Goal: Consume media (video, audio)

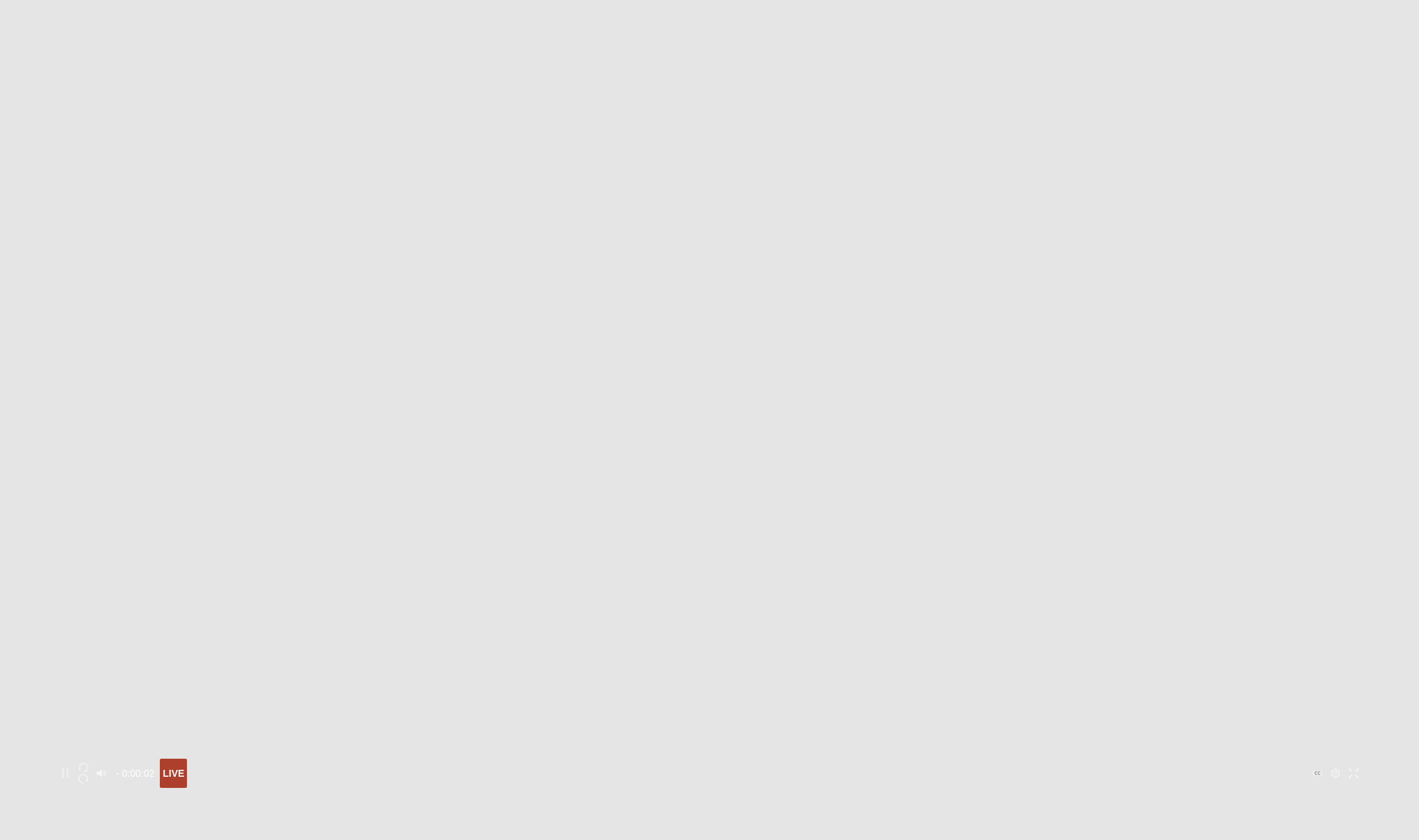
scroll to position [239, 0]
drag, startPoint x: 310, startPoint y: 713, endPoint x: 348, endPoint y: 710, distance: 38.1
click at [182, 774] on input "Volume" at bounding box center [148, 775] width 66 height 3
drag, startPoint x: 285, startPoint y: 717, endPoint x: 294, endPoint y: 719, distance: 9.2
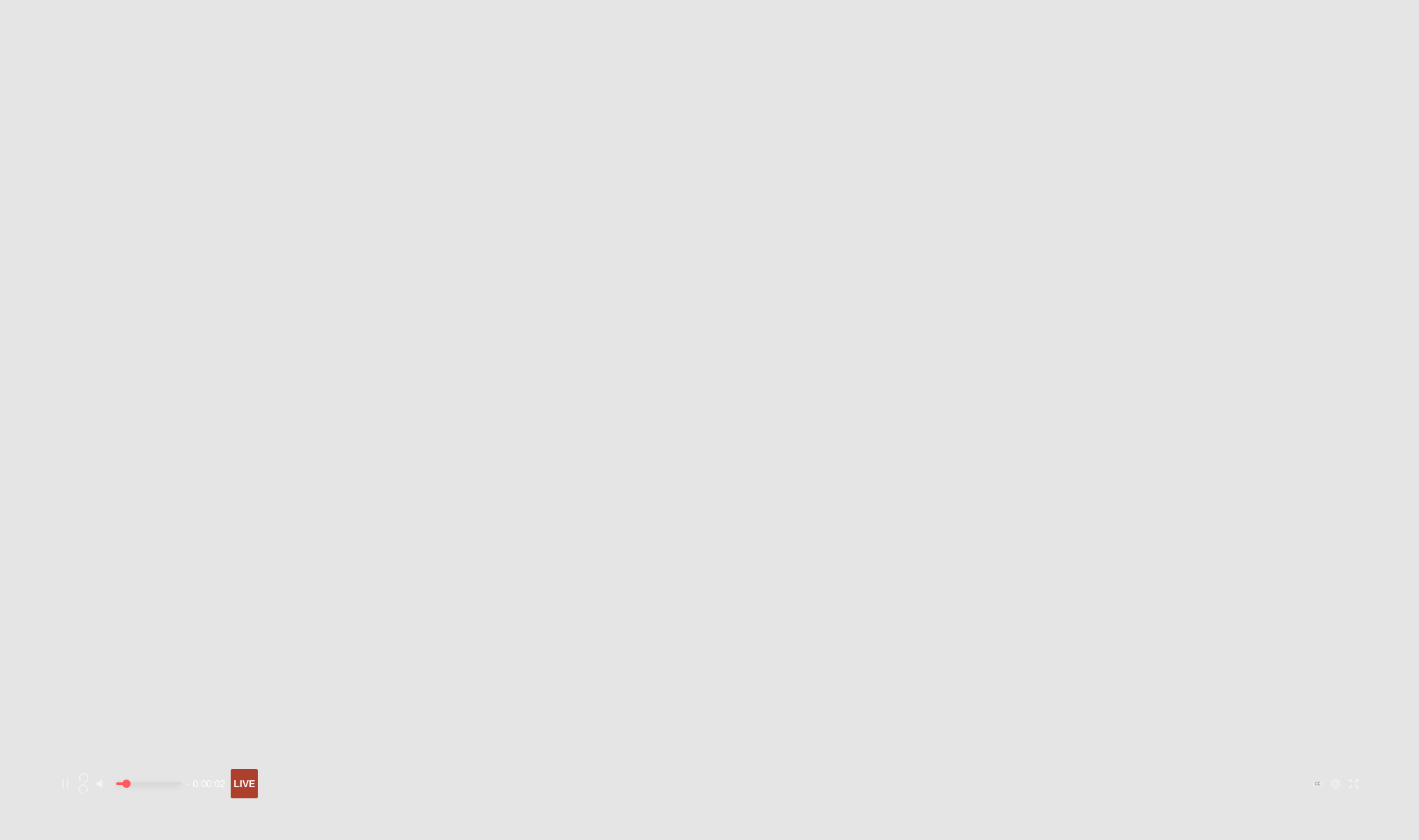
click at [182, 782] on input "Volume" at bounding box center [148, 783] width 66 height 3
drag, startPoint x: 314, startPoint y: 719, endPoint x: 337, endPoint y: 718, distance: 23.0
click at [182, 782] on input "Volume" at bounding box center [148, 783] width 66 height 3
drag, startPoint x: 306, startPoint y: 716, endPoint x: 318, endPoint y: 716, distance: 12.0
click at [182, 782] on input "Volume" at bounding box center [148, 783] width 66 height 3
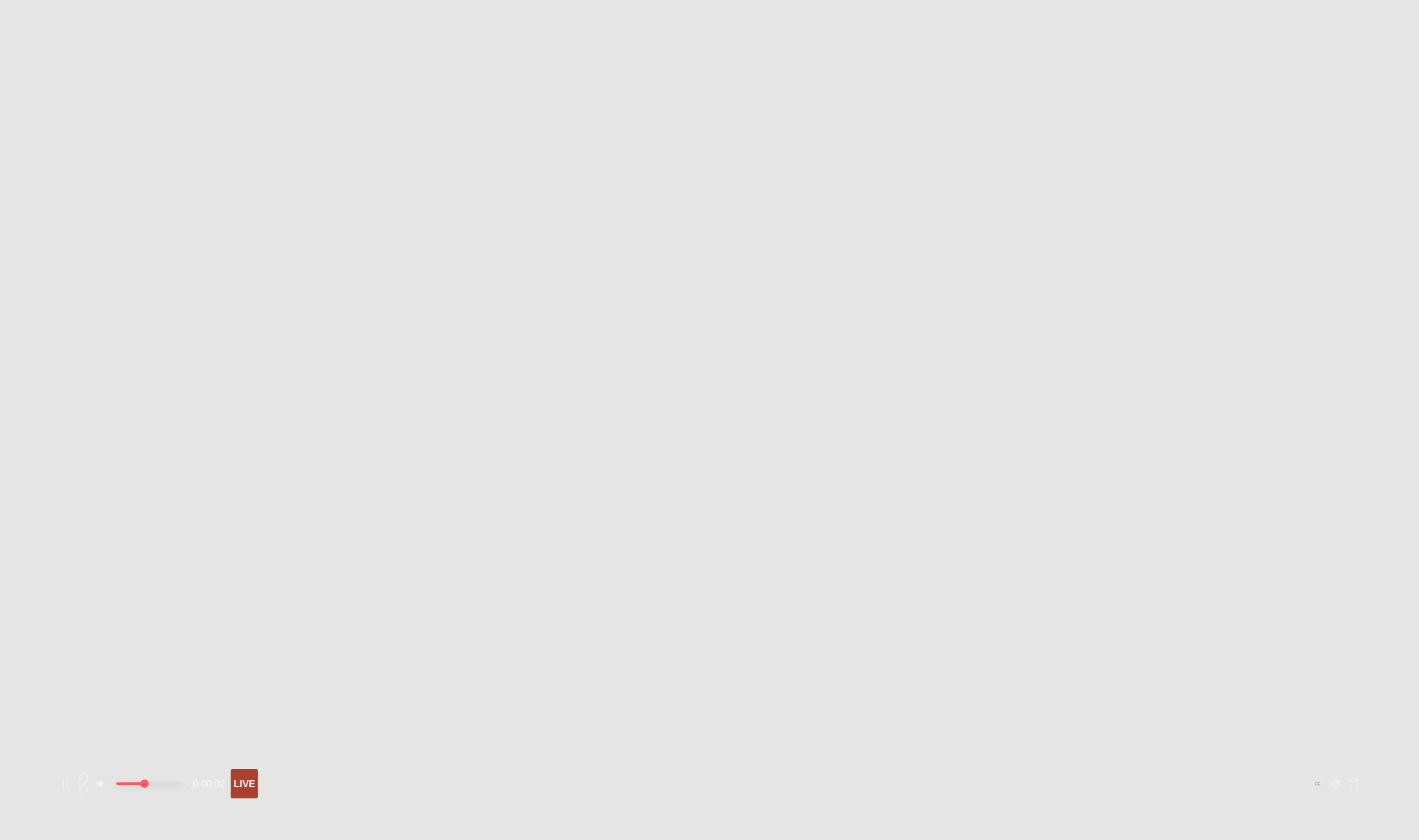
drag, startPoint x: 319, startPoint y: 718, endPoint x: 312, endPoint y: 717, distance: 7.1
click at [182, 782] on input "Volume" at bounding box center [148, 783] width 66 height 3
drag, startPoint x: 312, startPoint y: 717, endPoint x: 304, endPoint y: 719, distance: 8.2
click at [182, 782] on input "Volume" at bounding box center [148, 783] width 66 height 3
drag, startPoint x: 310, startPoint y: 719, endPoint x: 328, endPoint y: 716, distance: 18.2
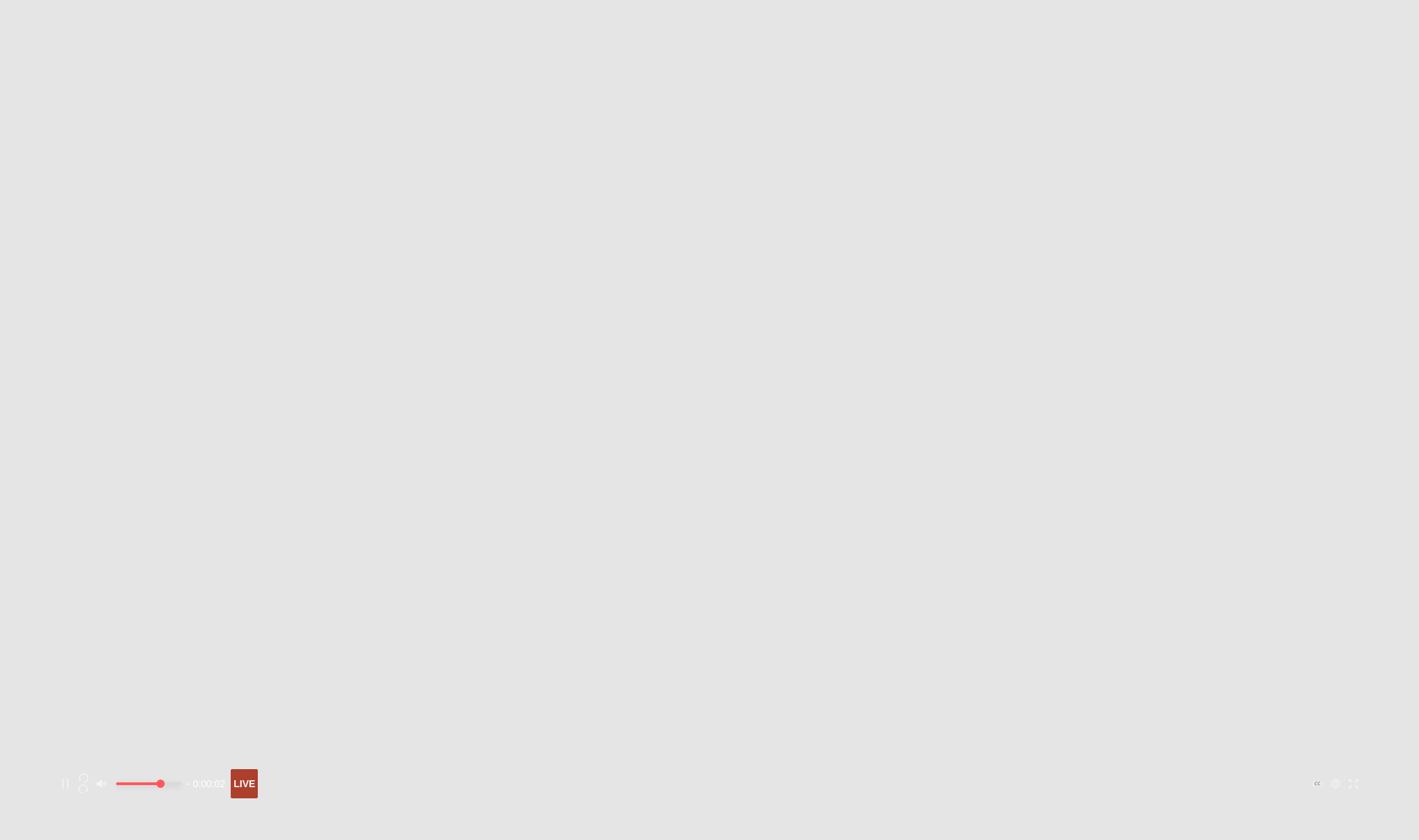
click at [182, 782] on input "Volume" at bounding box center [148, 783] width 66 height 3
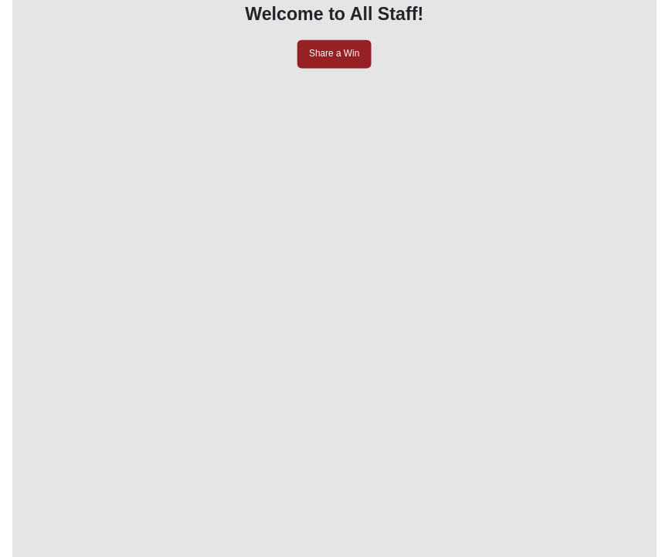
scroll to position [142, 0]
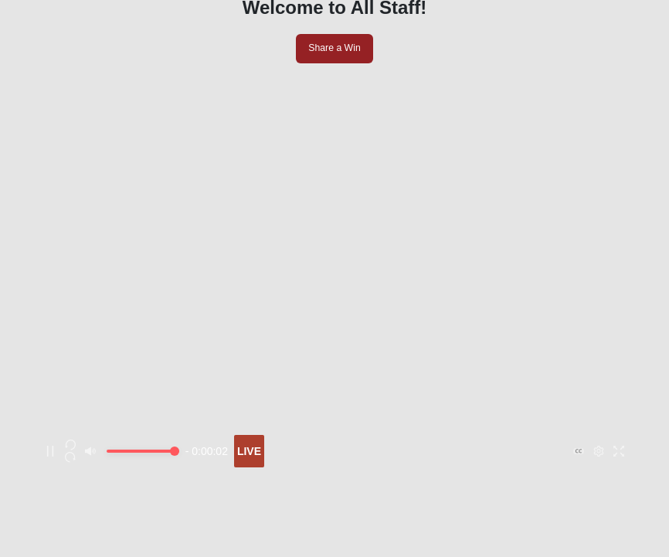
drag, startPoint x: 268, startPoint y: 388, endPoint x: 356, endPoint y: 399, distance: 88.7
type input "1"
click at [179, 450] on input "Volume" at bounding box center [143, 451] width 73 height 3
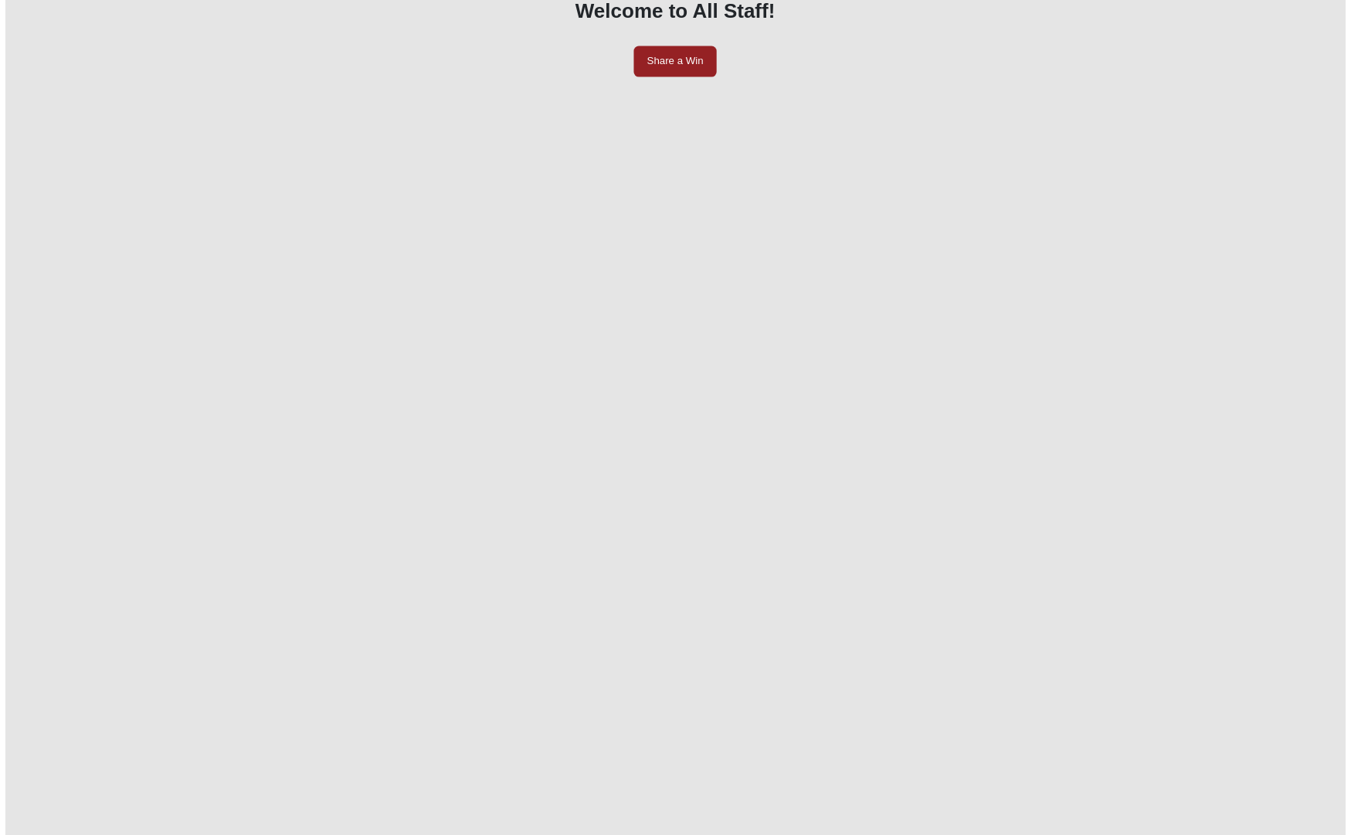
scroll to position [151, 0]
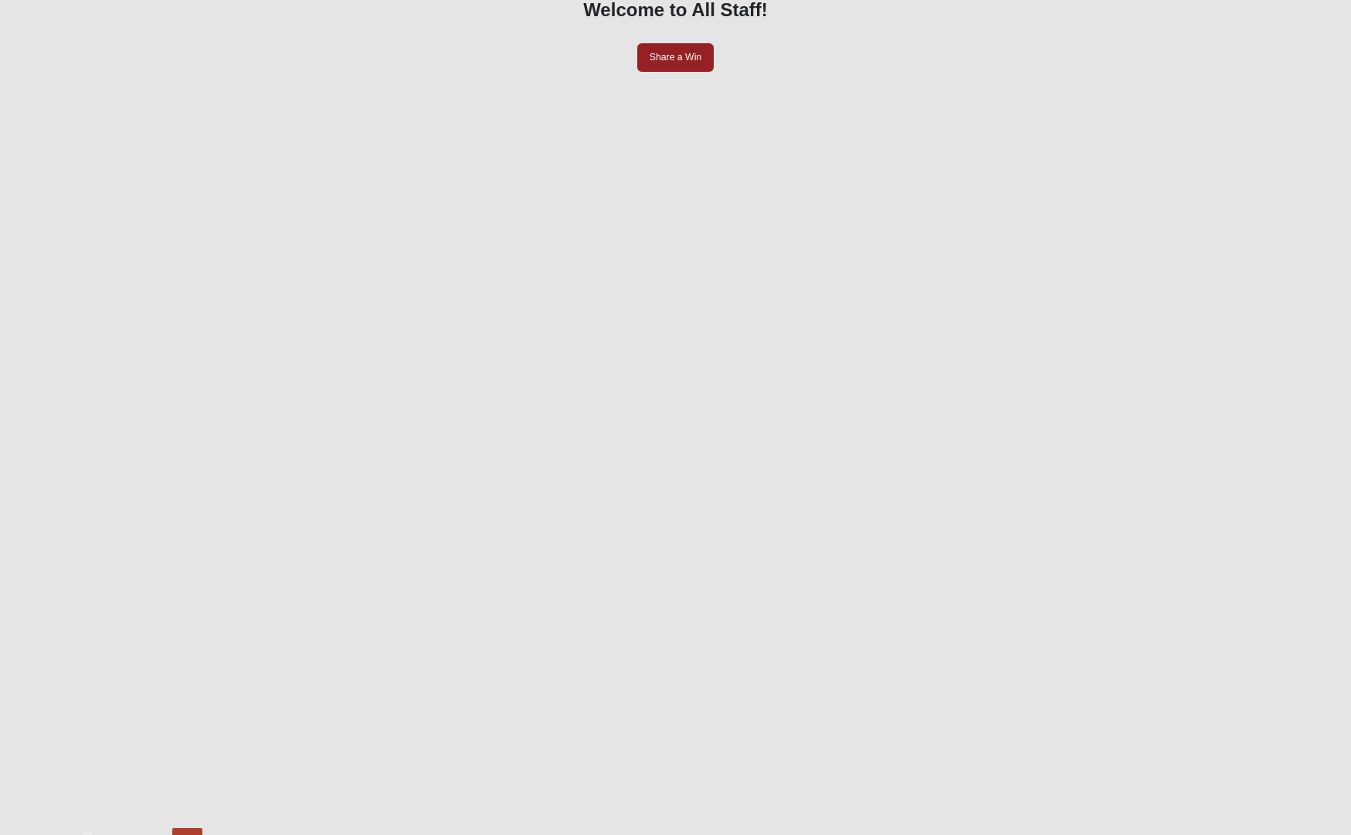
click at [253, 828] on div at bounding box center [676, 828] width 1238 height 0
click at [406, 828] on div at bounding box center [676, 828] width 1238 height 0
click at [572, 828] on div at bounding box center [676, 828] width 1238 height 0
click at [959, 828] on div at bounding box center [676, 828] width 1238 height 0
click at [976, 828] on div at bounding box center [676, 828] width 1238 height 0
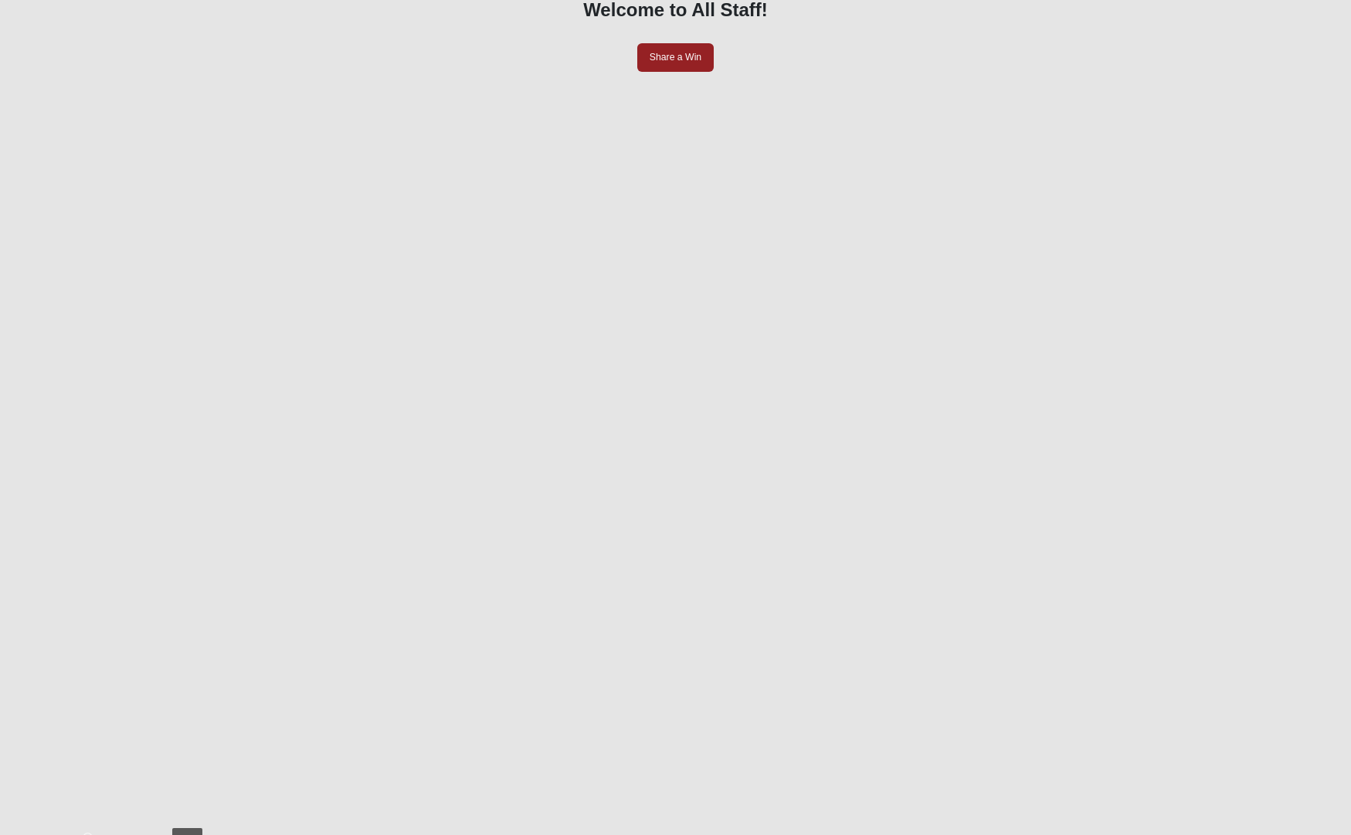
click at [1024, 828] on div at bounding box center [676, 828] width 1238 height 0
click at [1032, 828] on div at bounding box center [676, 828] width 1238 height 0
click at [1258, 839] on icon "Options Menu" at bounding box center [1263, 844] width 11 height 11
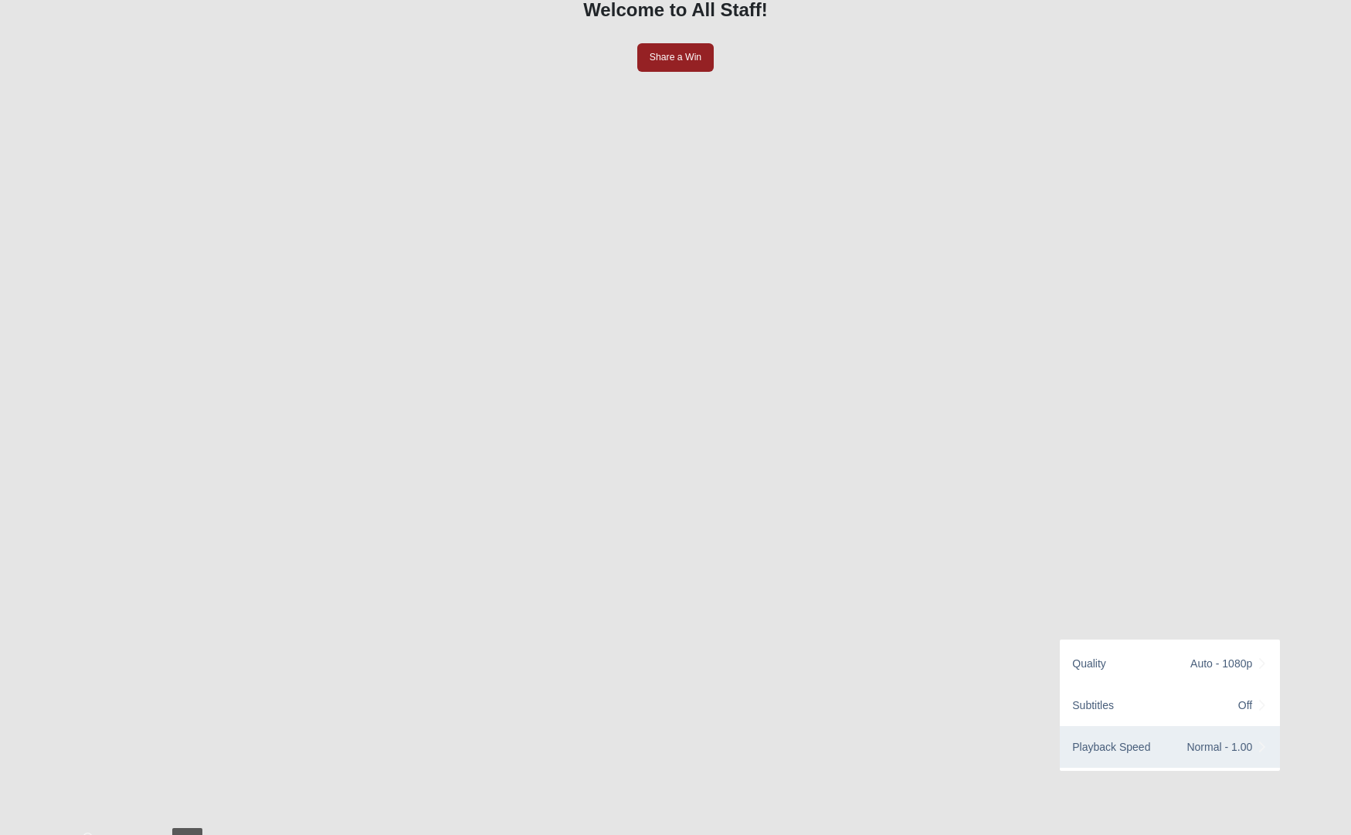
click at [1197, 739] on div "Normal - 1.00" at bounding box center [1227, 747] width 81 height 17
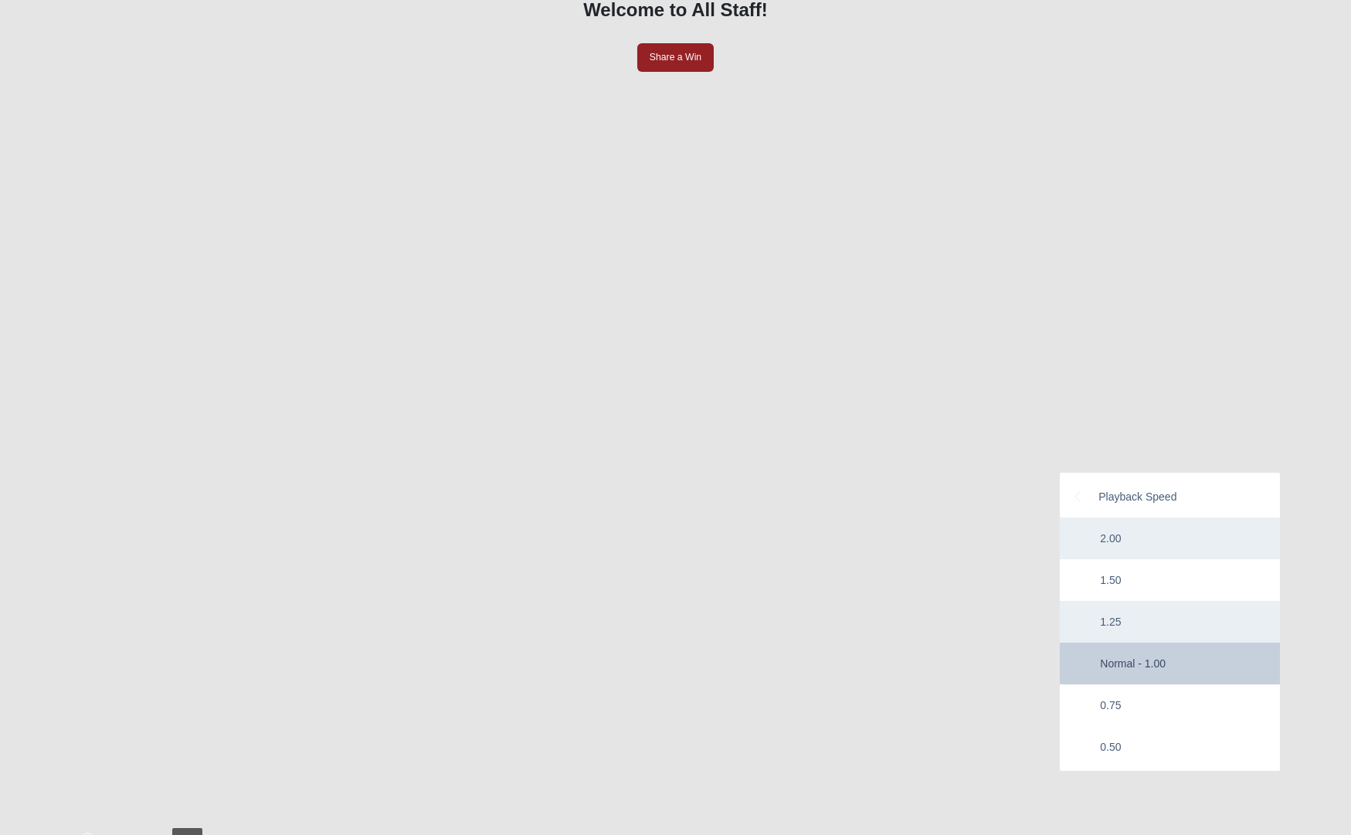
click at [1143, 518] on div "2.00" at bounding box center [1170, 539] width 220 height 42
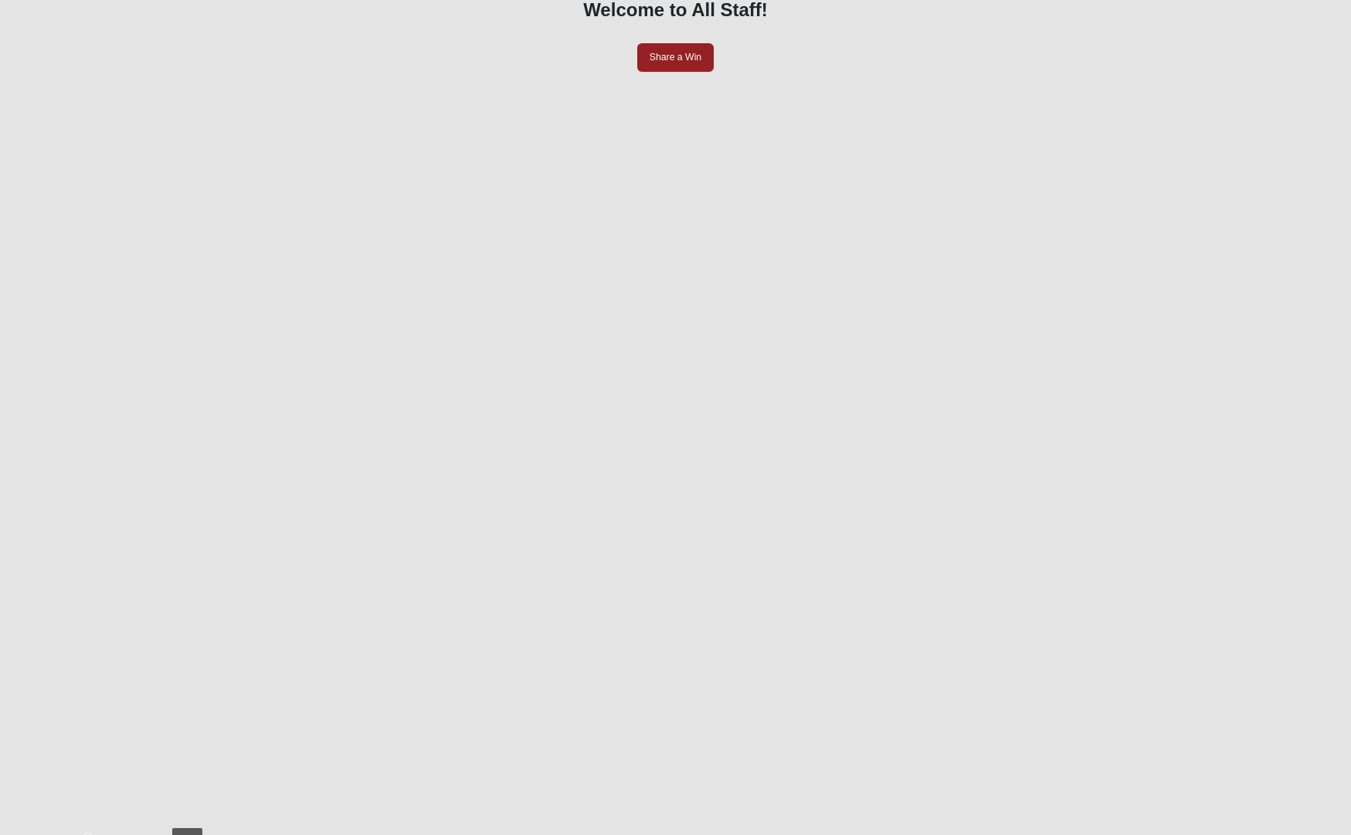
click at [1051, 828] on div at bounding box center [676, 828] width 1238 height 0
click at [1068, 828] on div at bounding box center [676, 828] width 1238 height 0
click at [1066, 828] on div at bounding box center [676, 828] width 1238 height 0
click at [1073, 828] on div at bounding box center [676, 828] width 1238 height 0
click at [1079, 828] on div at bounding box center [676, 828] width 1238 height 0
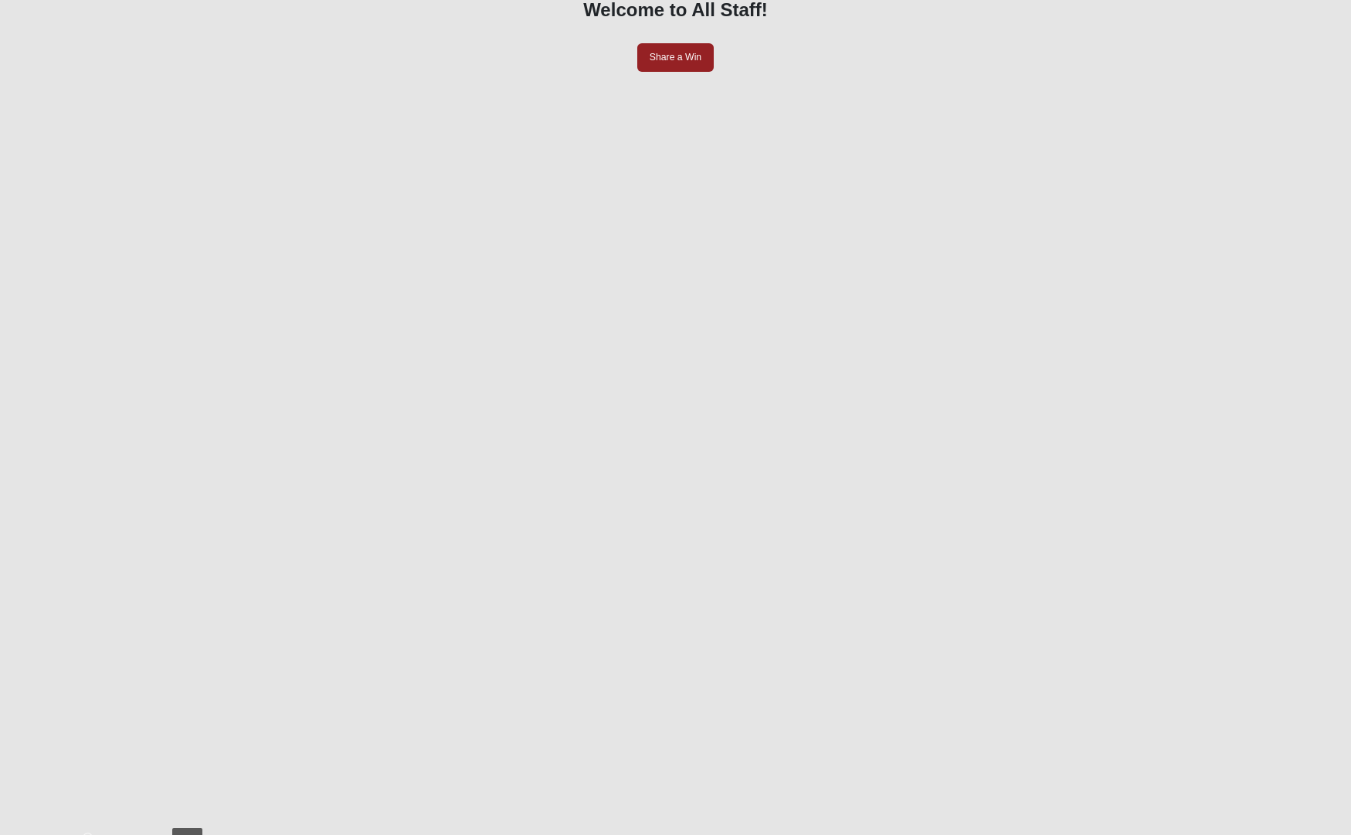
click at [1258, 828] on div at bounding box center [676, 828] width 1238 height 0
drag, startPoint x: 1285, startPoint y: 728, endPoint x: 1308, endPoint y: 725, distance: 22.5
click at [1295, 828] on div at bounding box center [676, 828] width 1238 height 0
click at [1264, 828] on div at bounding box center [676, 828] width 1238 height 0
click at [1251, 828] on div at bounding box center [676, 828] width 1238 height 0
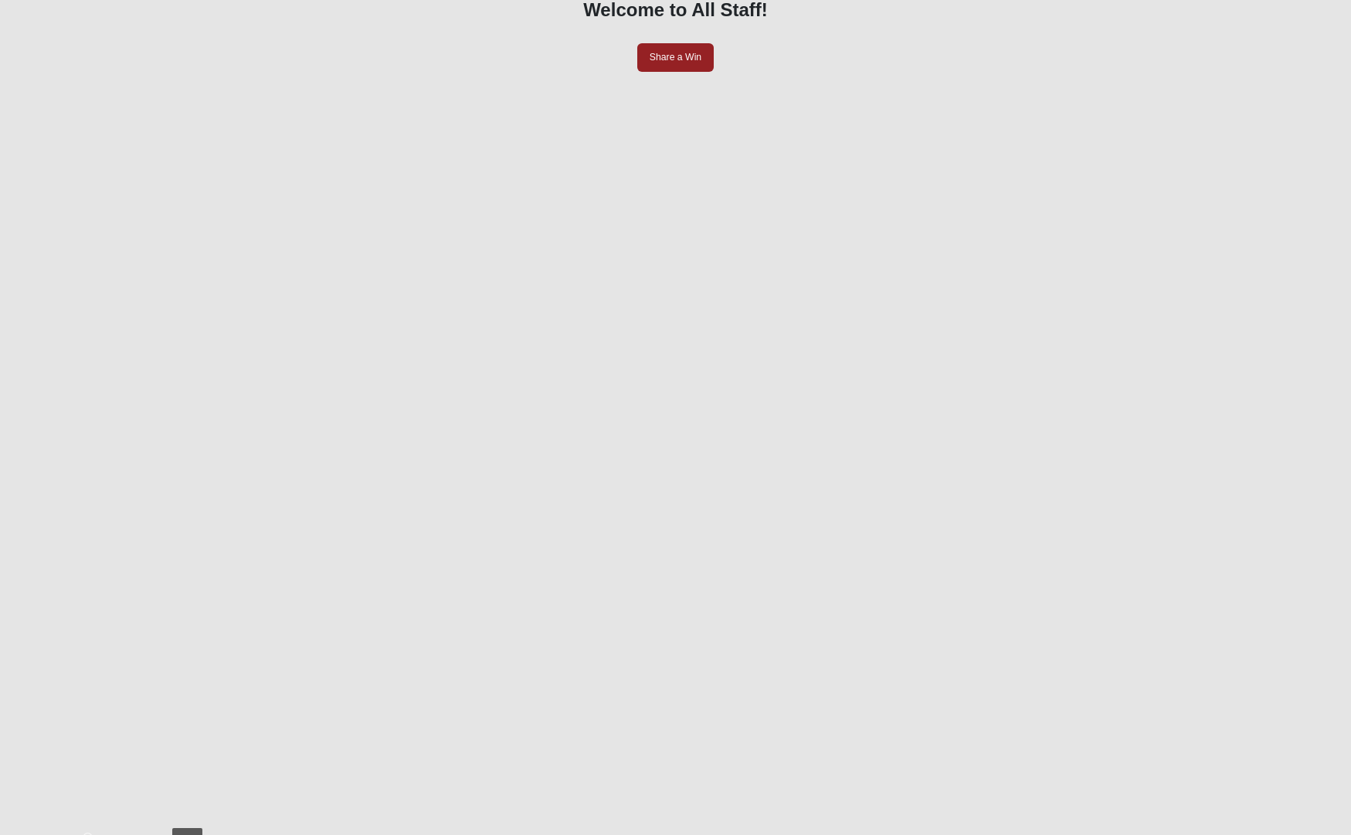
click at [1257, 828] on div at bounding box center [676, 828] width 1238 height 0
click at [1259, 839] on icon "Options Menu" at bounding box center [1264, 844] width 10 height 11
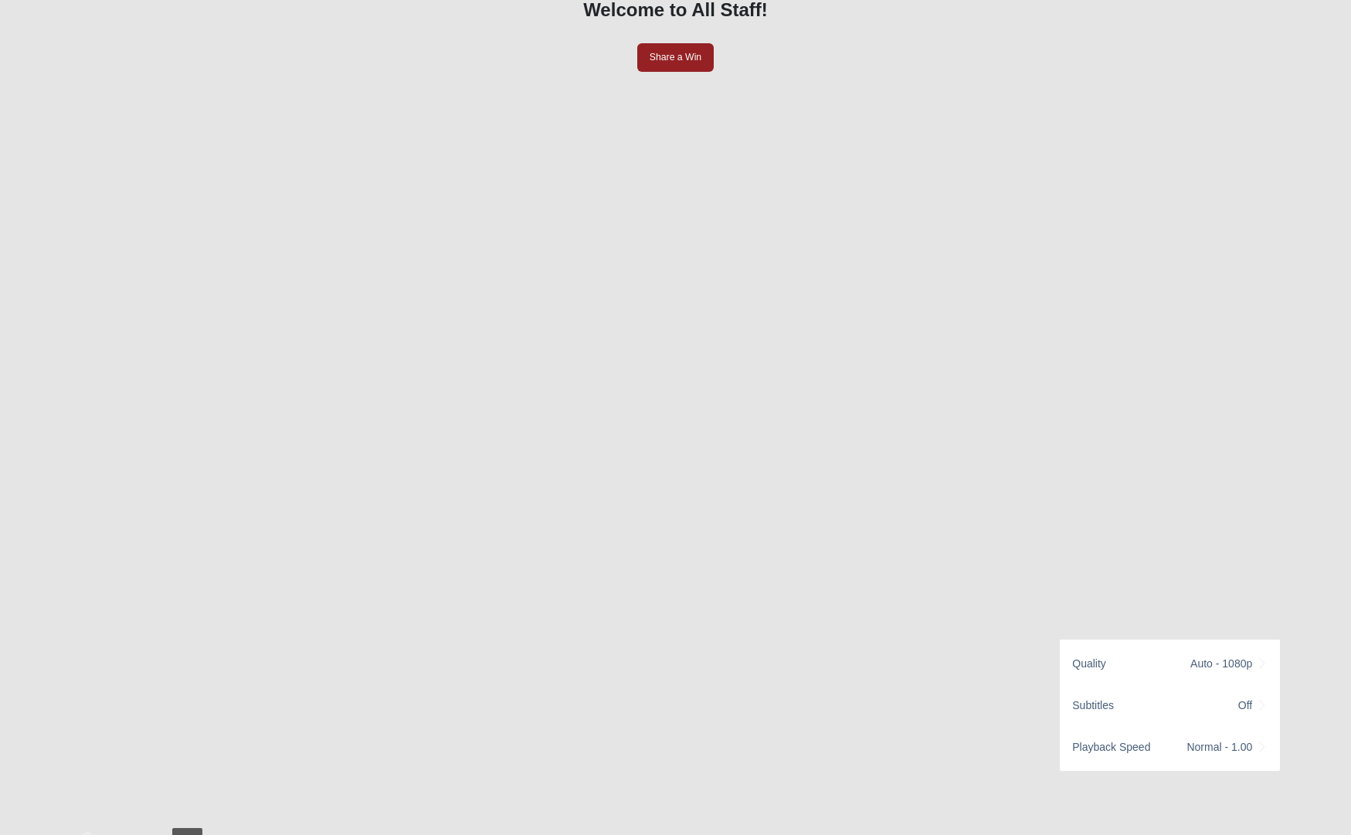
click at [1265, 828] on div at bounding box center [676, 828] width 1238 height 0
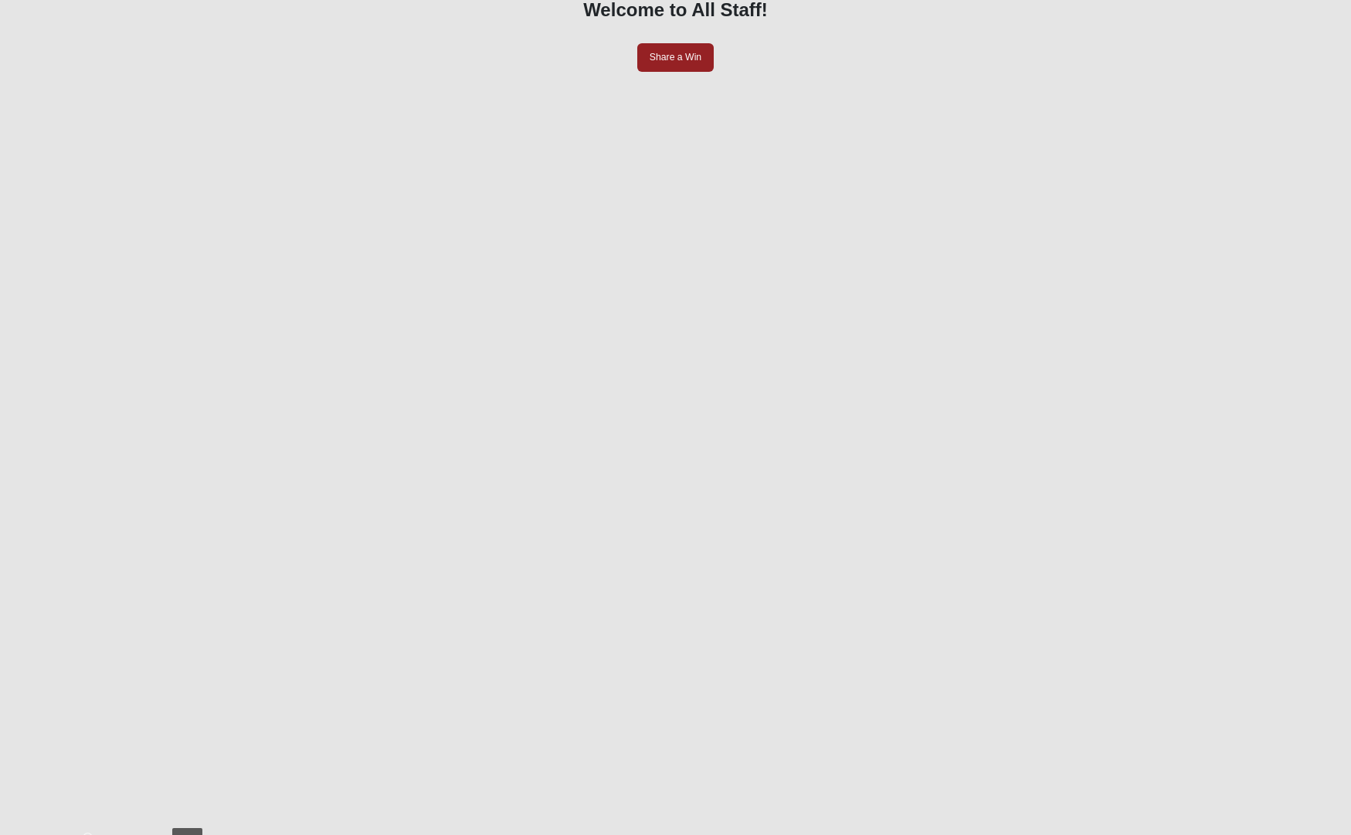
click at [1258, 839] on icon "Options Menu" at bounding box center [1263, 844] width 11 height 11
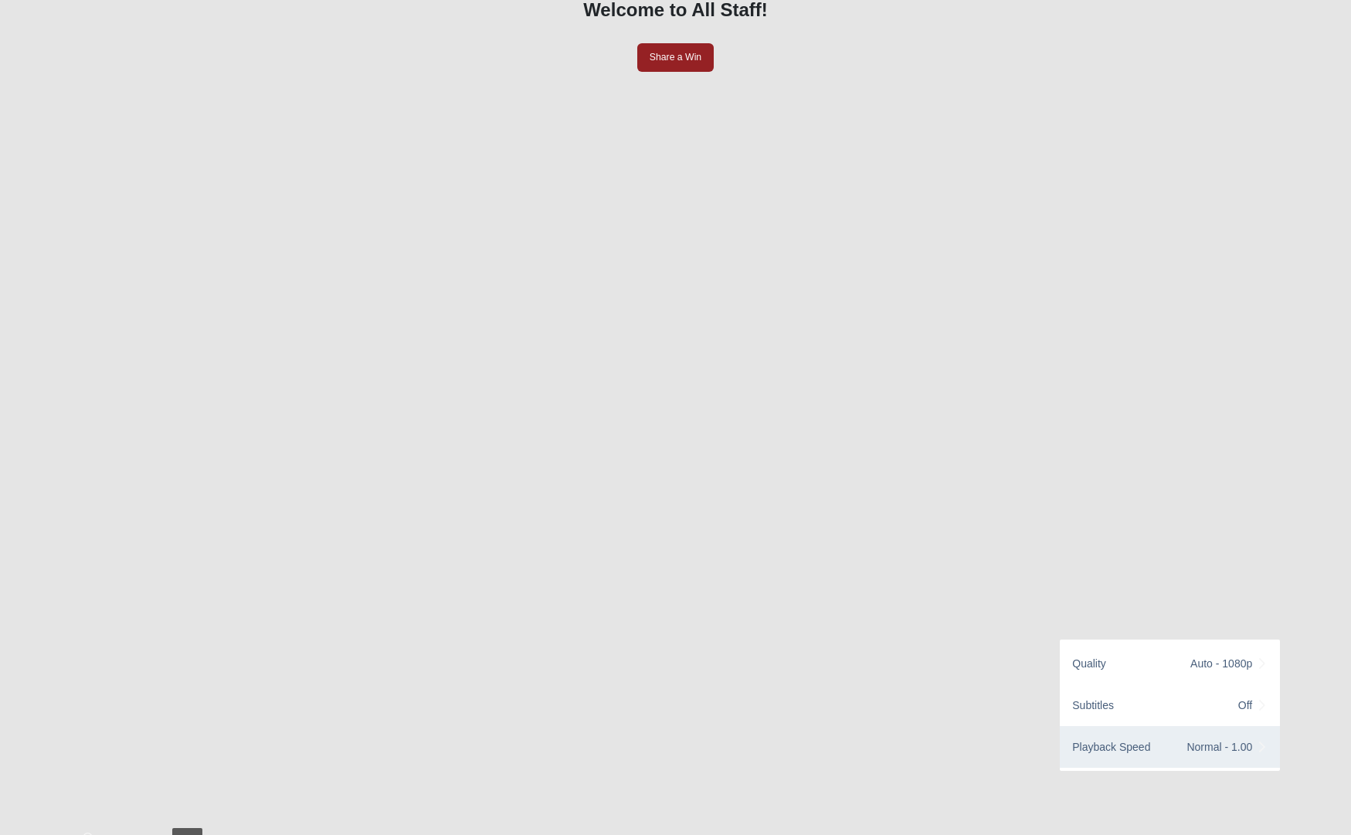
click at [1189, 726] on div "Playback Speed Normal - 1.00" at bounding box center [1170, 747] width 220 height 42
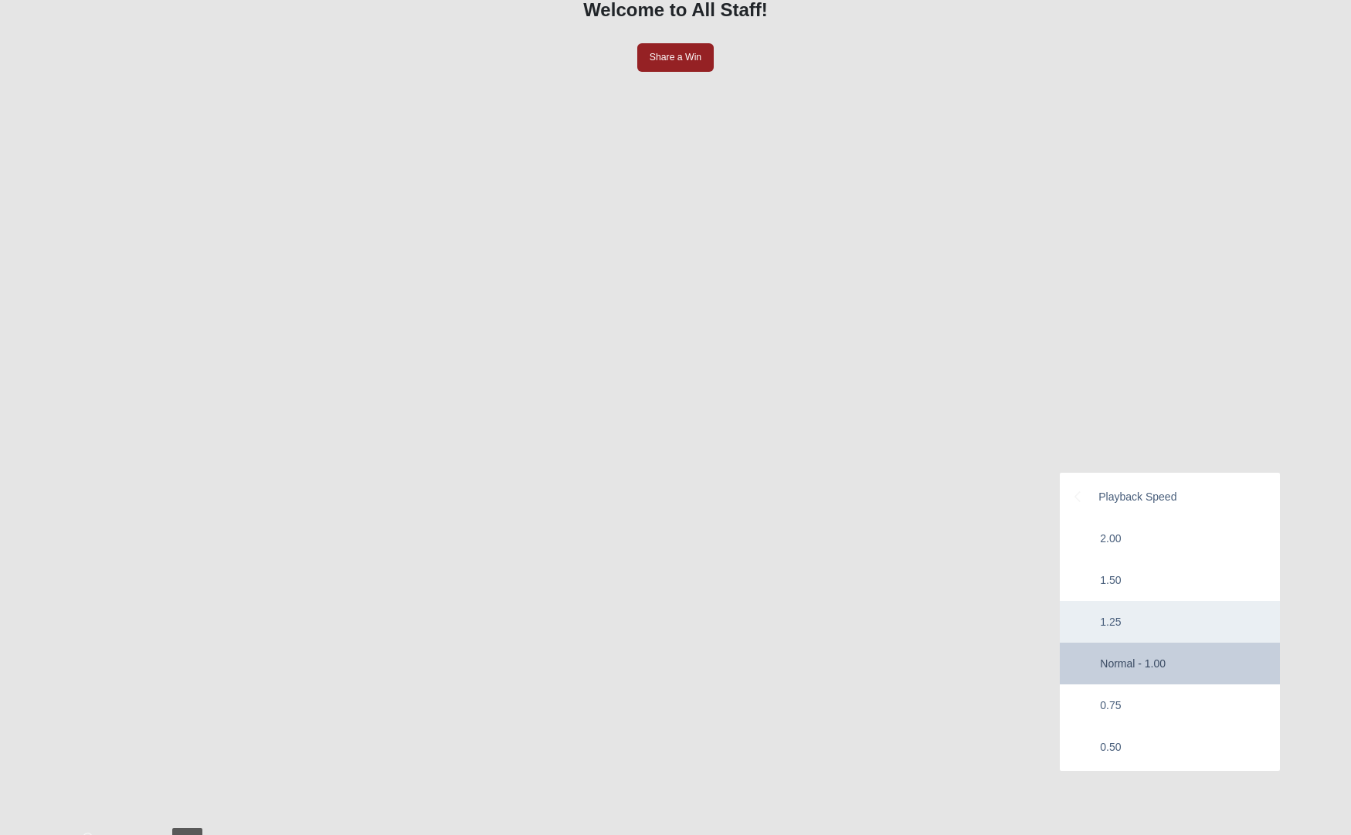
click at [1132, 601] on div "1.25" at bounding box center [1170, 622] width 220 height 42
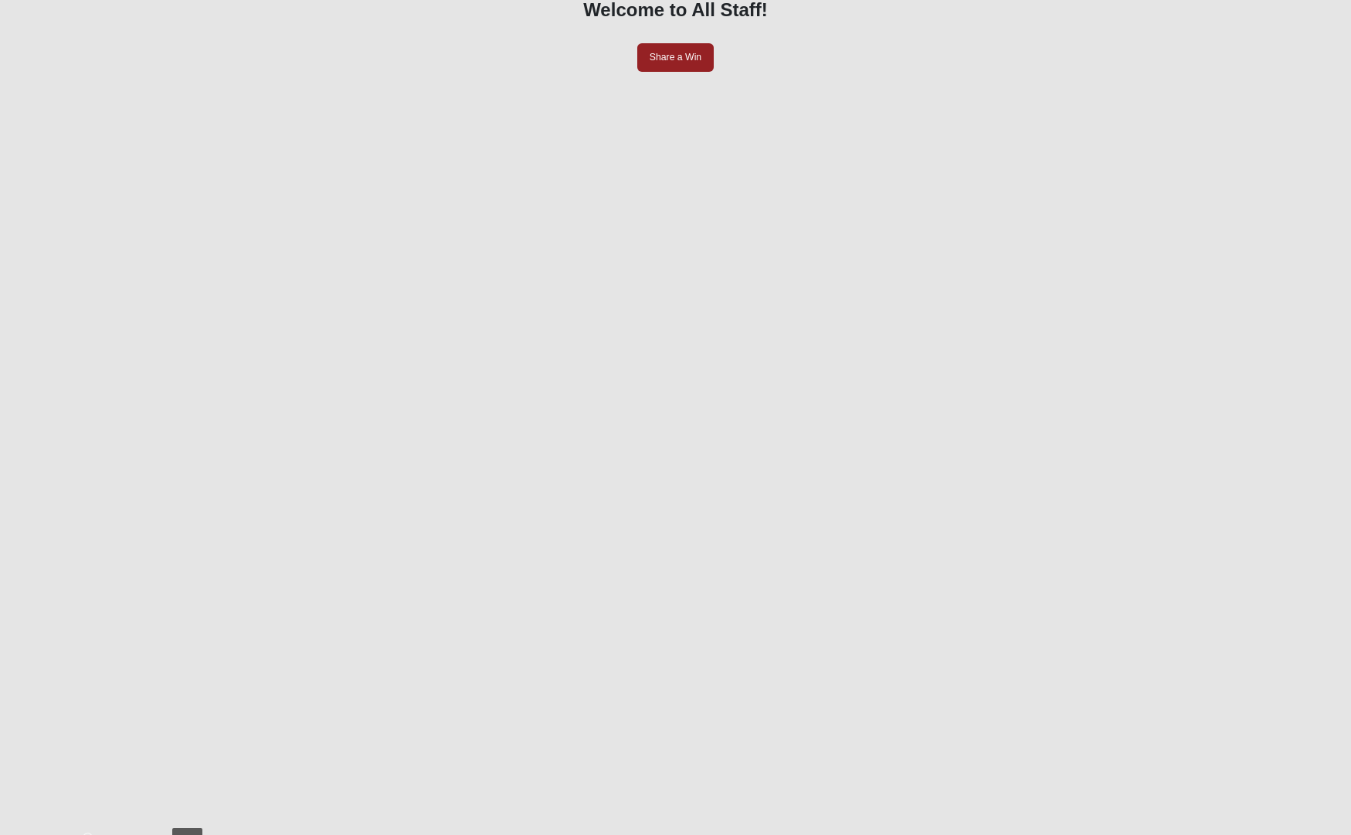
click at [1258, 839] on icon "Options Menu" at bounding box center [1263, 844] width 11 height 11
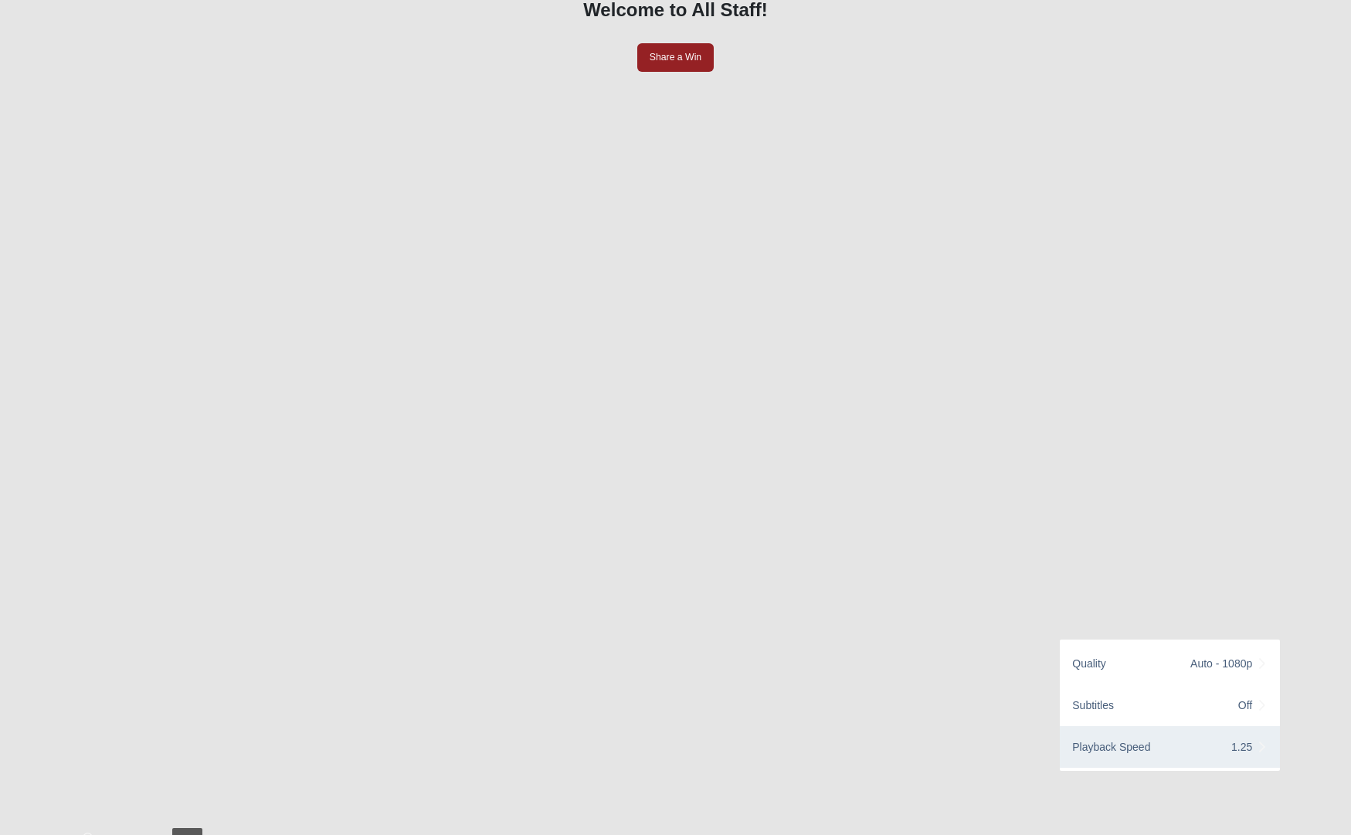
click at [1206, 726] on div "Playback Speed 1.25" at bounding box center [1170, 747] width 220 height 42
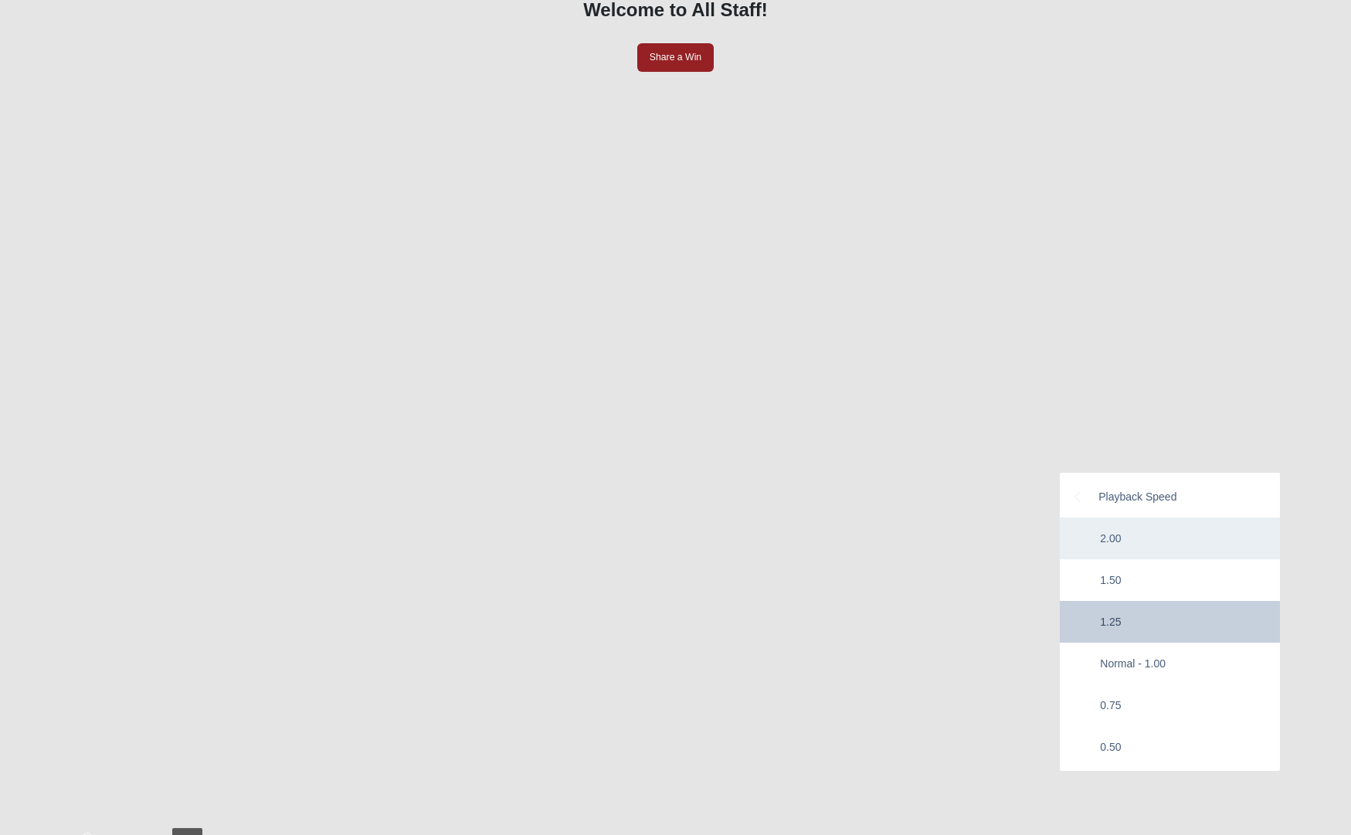
click at [1138, 518] on div "2.00" at bounding box center [1170, 539] width 220 height 42
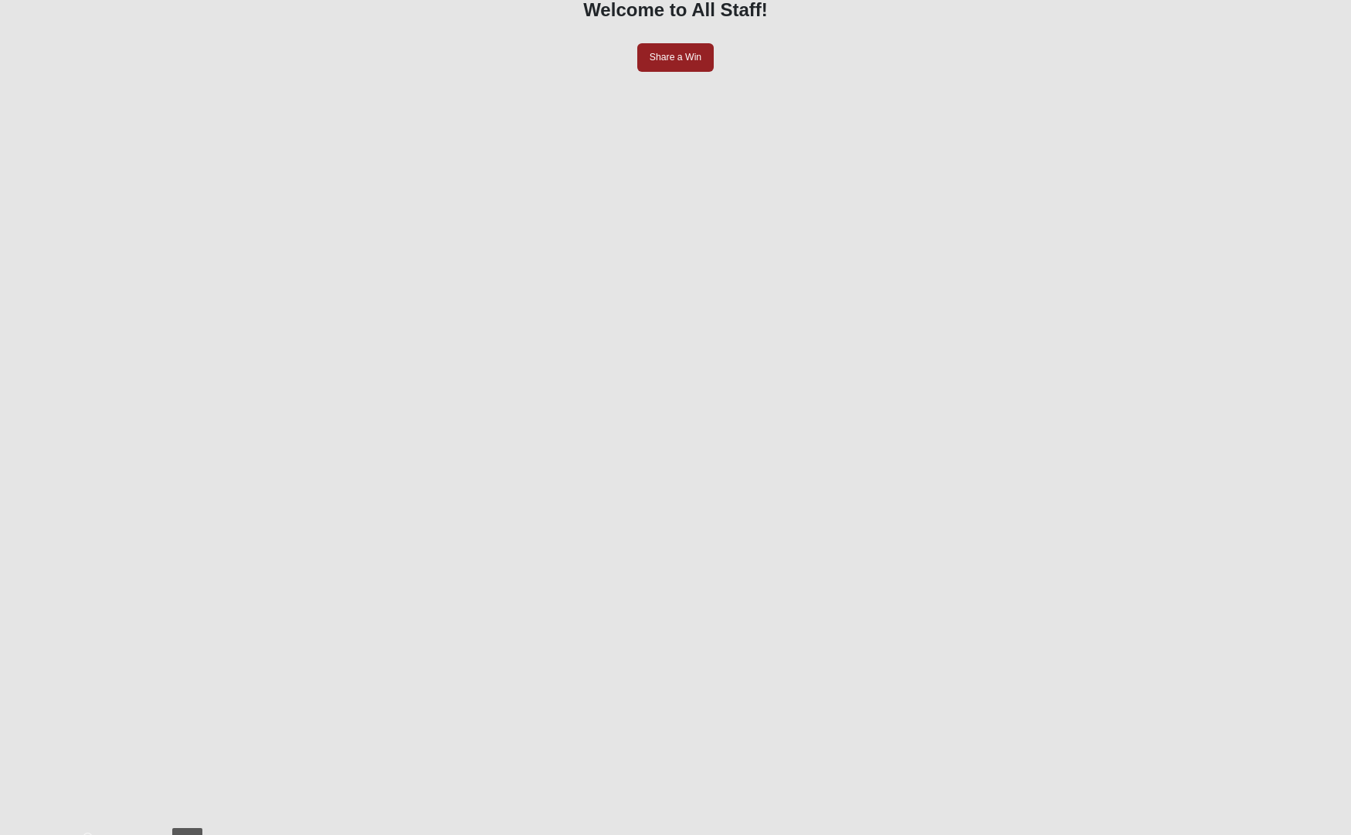
click at [1259, 839] on icon "Options Menu" at bounding box center [1264, 844] width 10 height 11
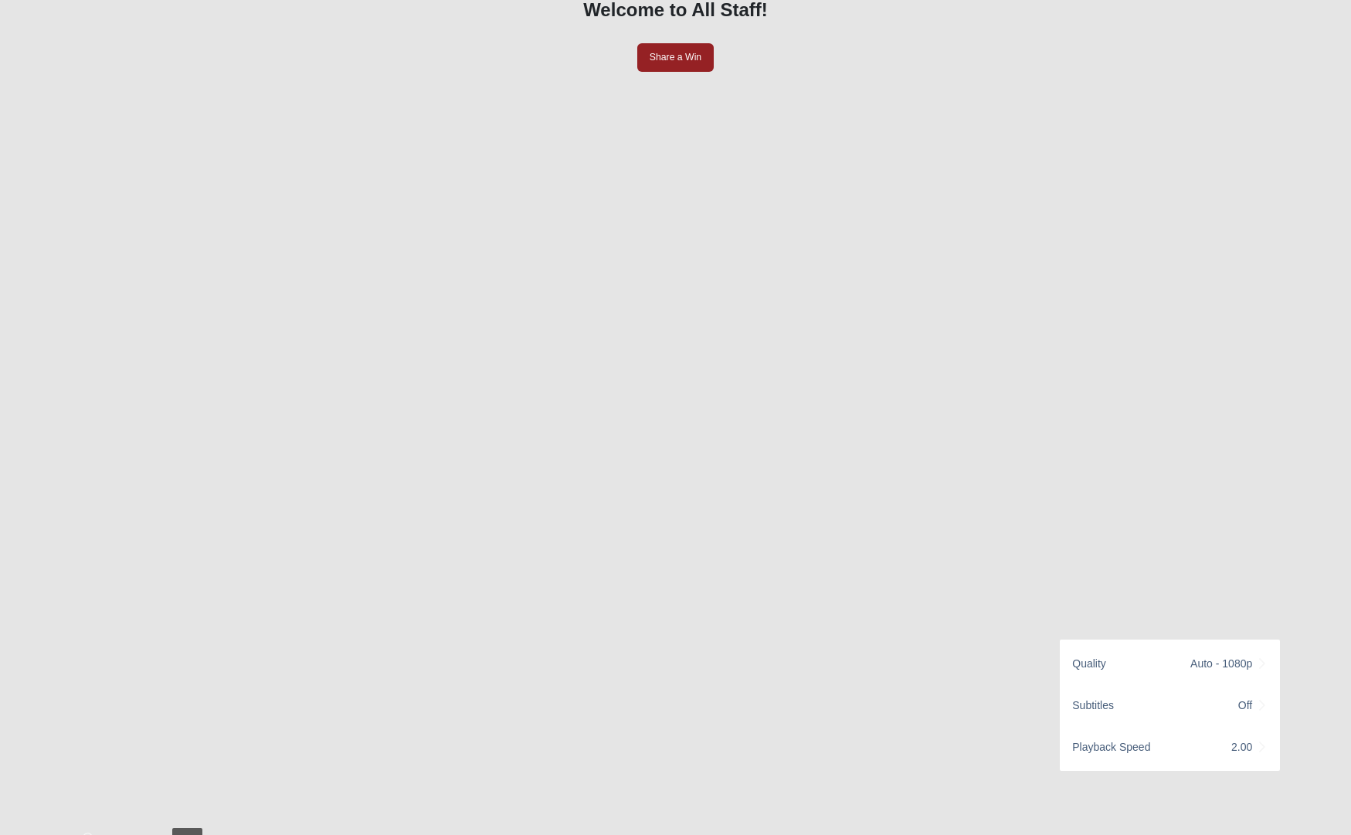
click at [1084, 828] on div "- 0:03:37 - 0:03:37 LIVE Quality Auto - 1080p Subtitles Off Playback Speed 2.00" at bounding box center [676, 844] width 1238 height 32
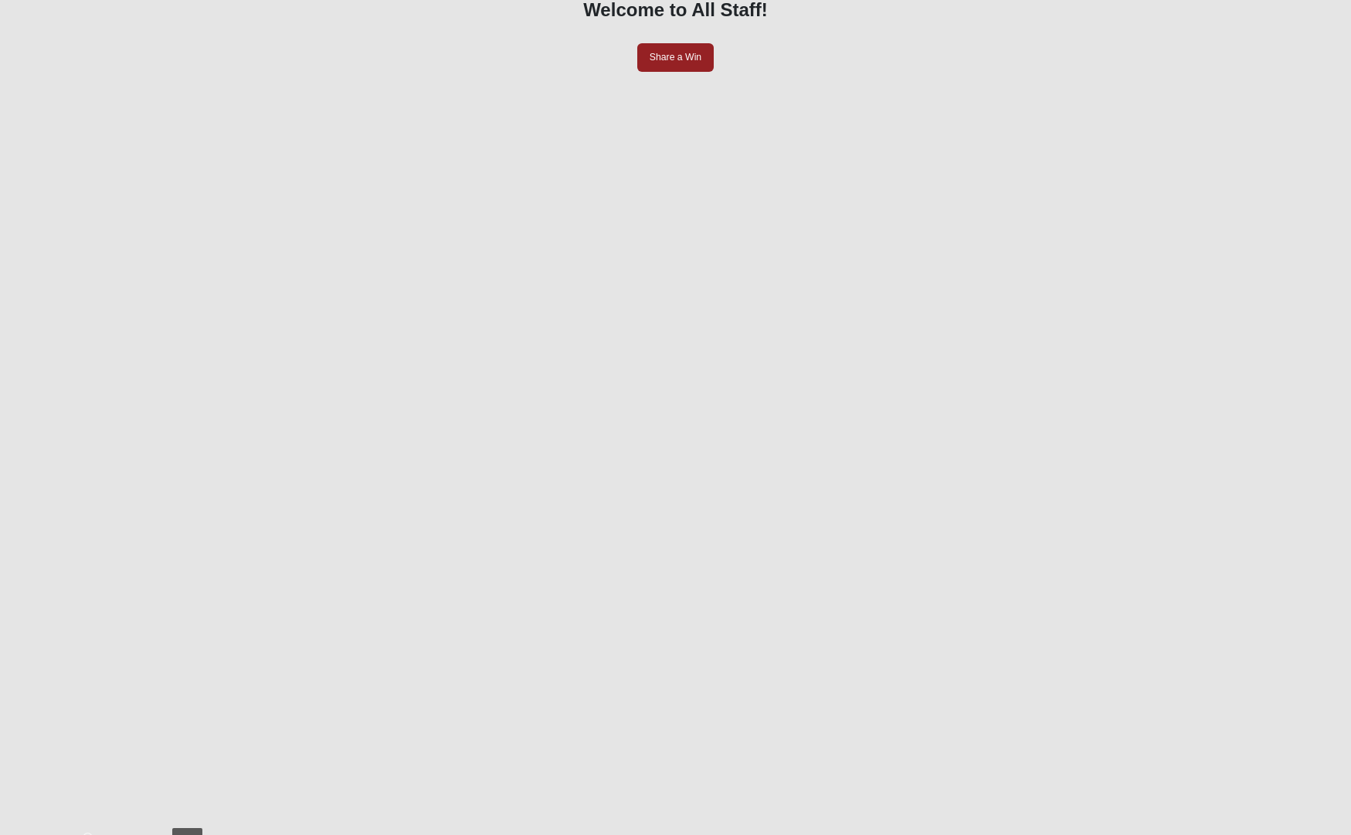
click at [1258, 839] on icon "Options Menu" at bounding box center [1263, 844] width 11 height 11
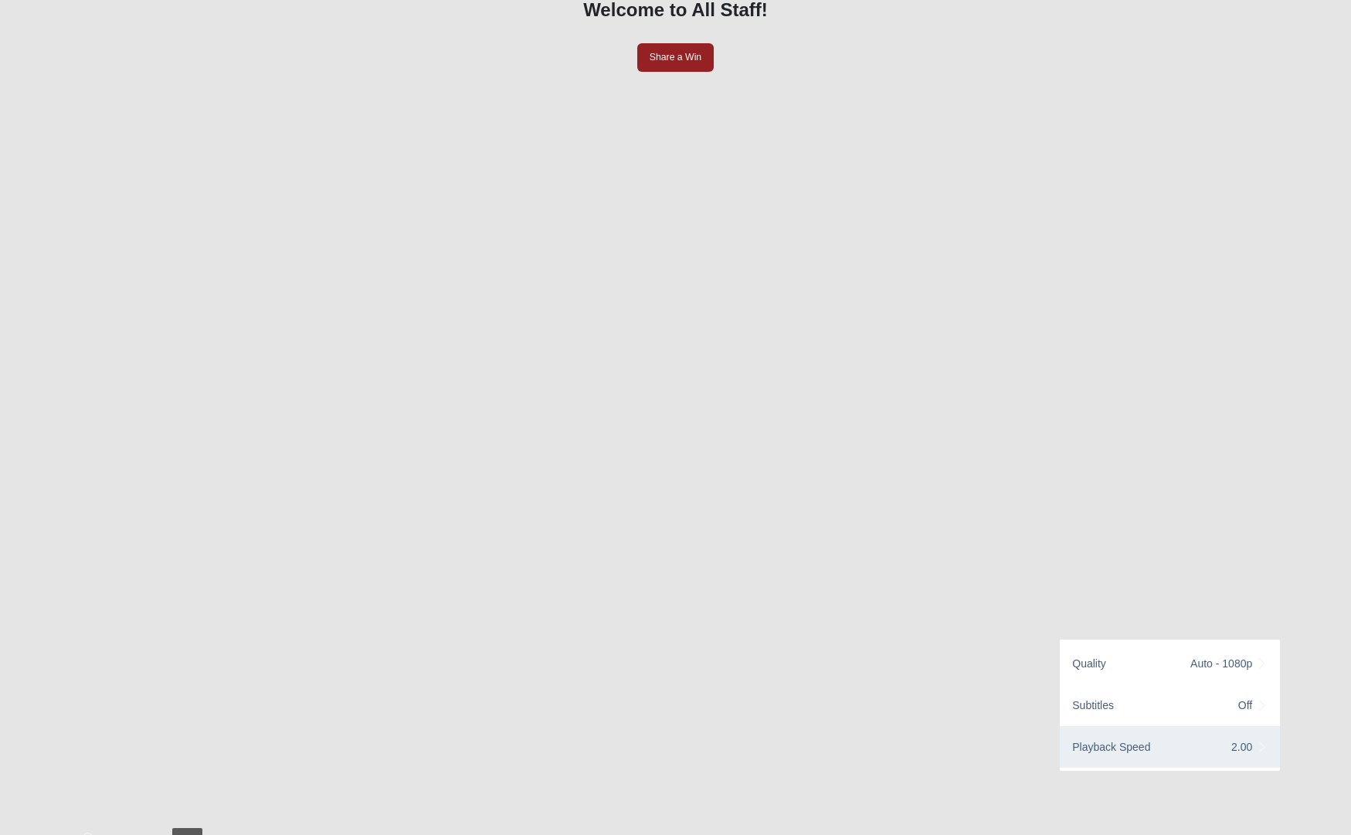
click at [1211, 726] on div "Playback Speed 2.00" at bounding box center [1170, 747] width 220 height 42
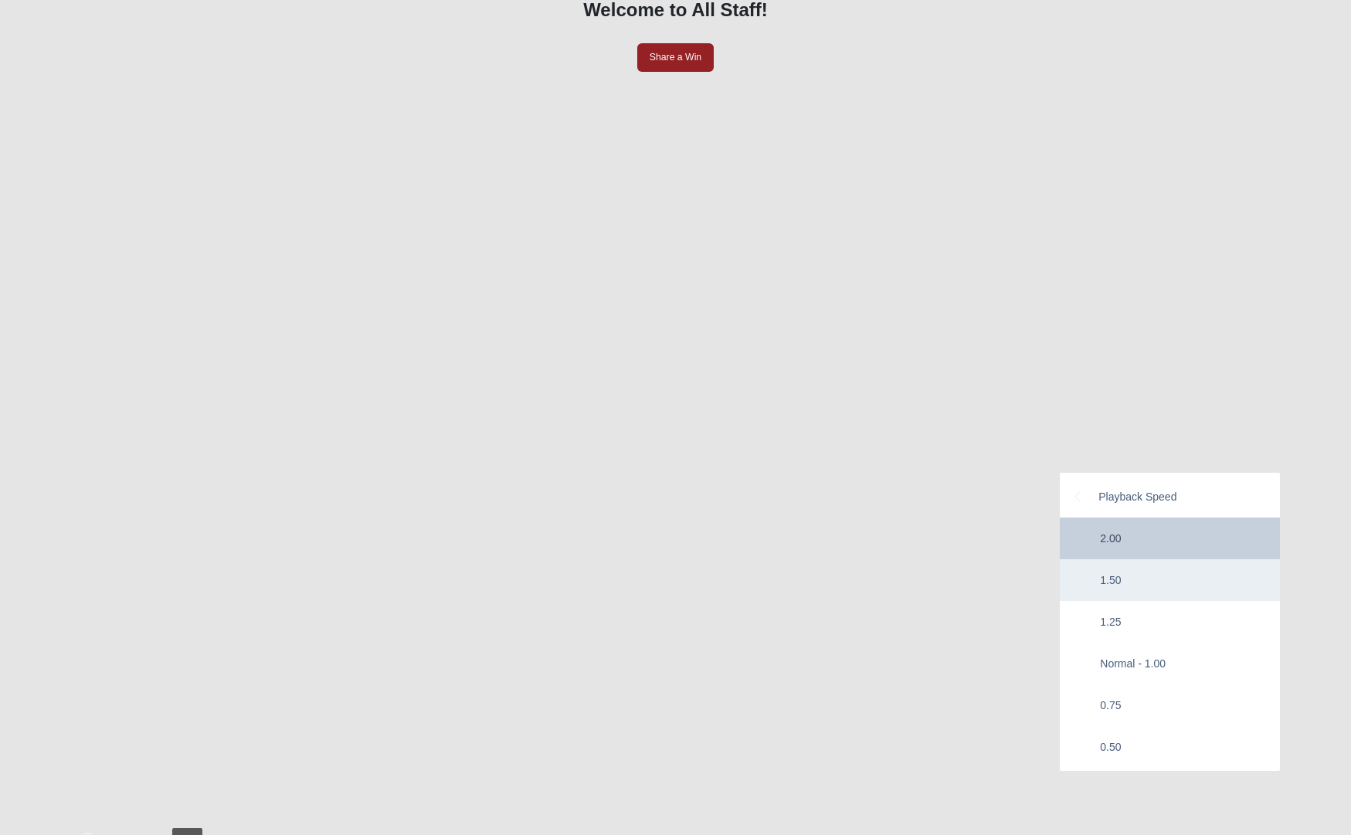
click at [1137, 559] on div "1.50" at bounding box center [1170, 580] width 220 height 42
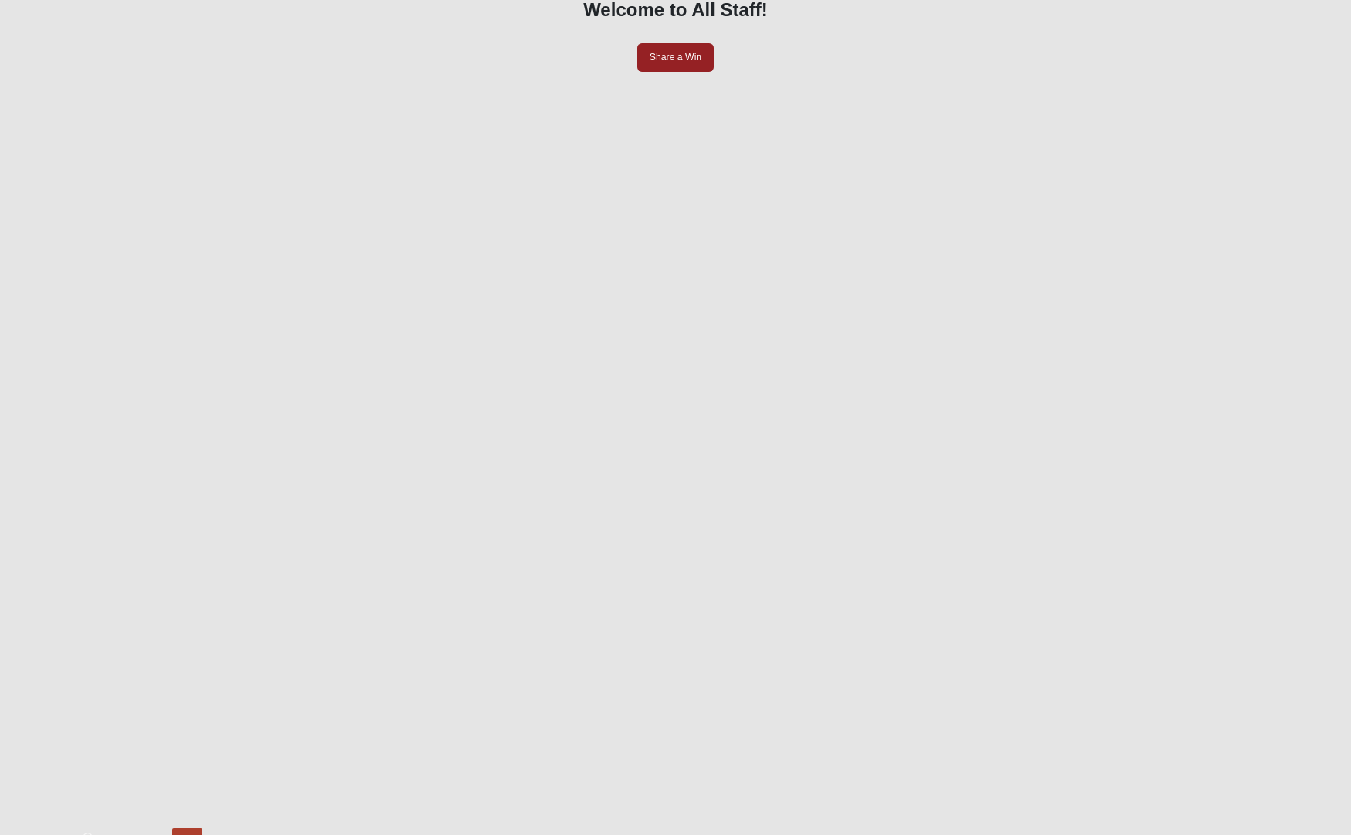
click at [199, 836] on div "LIVE" at bounding box center [187, 844] width 24 height 17
